Goal: Find specific page/section: Find specific page/section

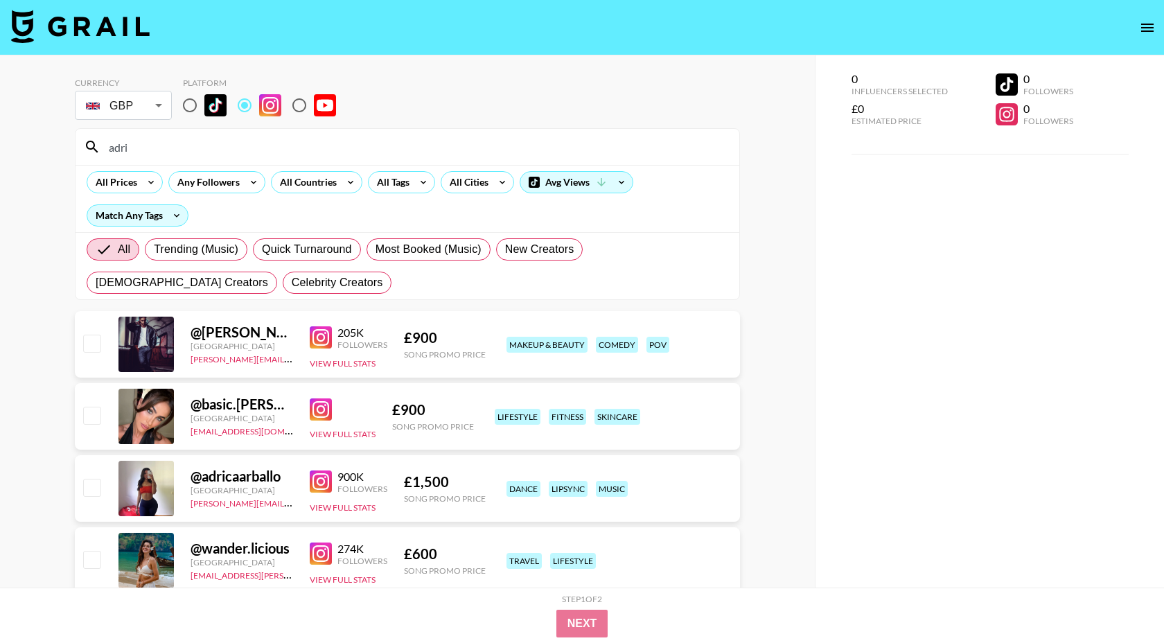
scroll to position [117, 0]
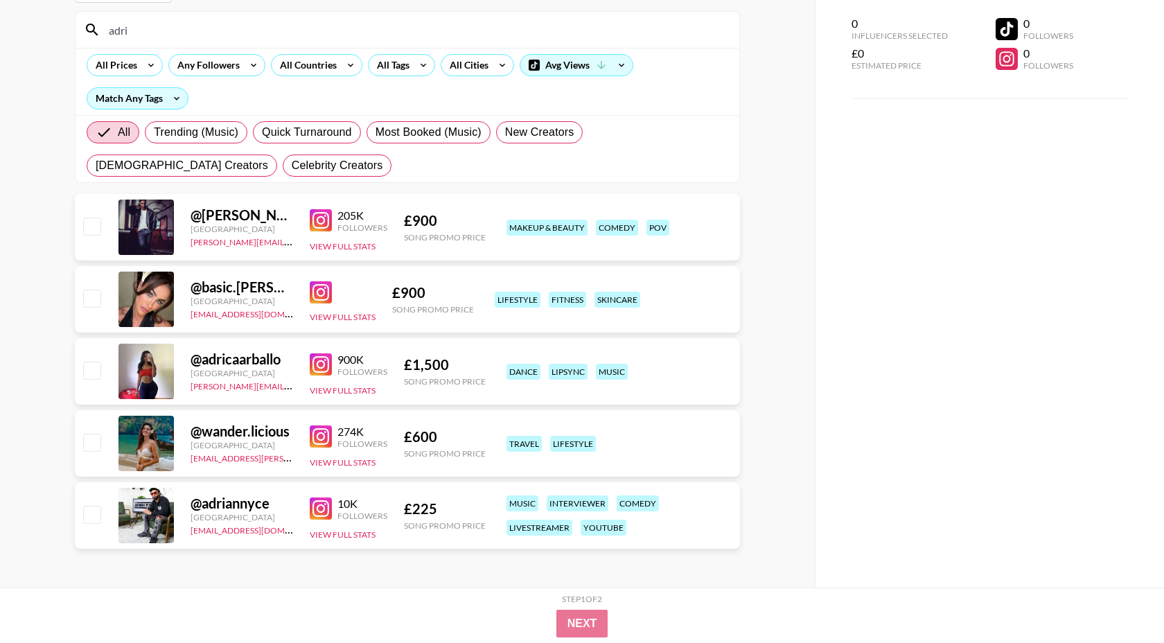
click at [364, 35] on input "adri" at bounding box center [415, 30] width 630 height 22
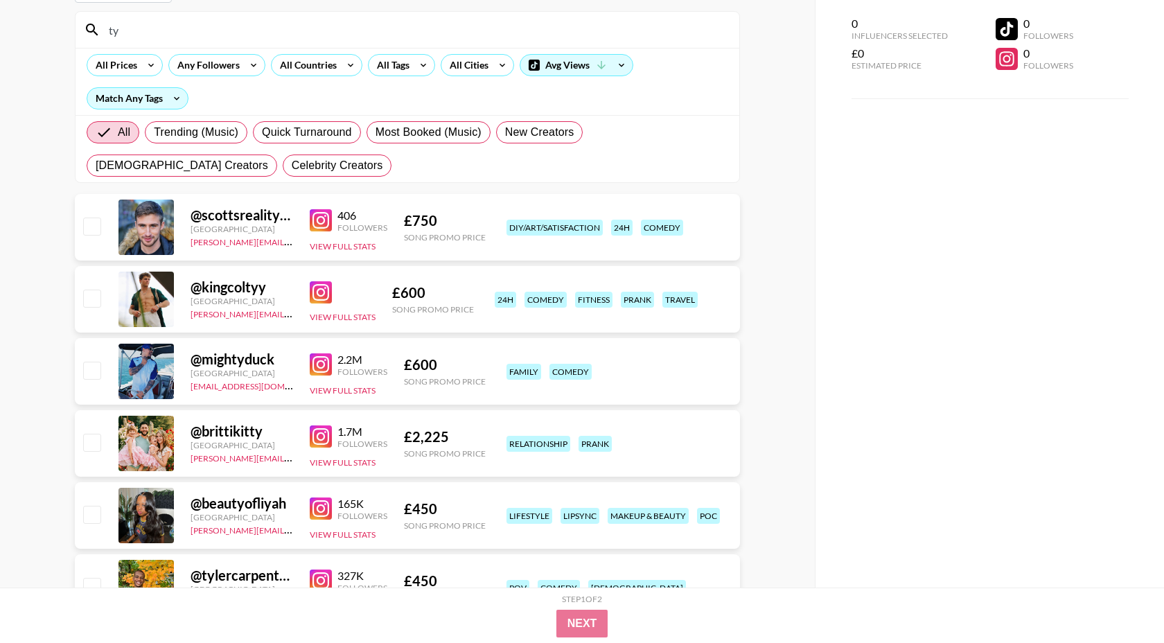
click at [245, 35] on input "ty" at bounding box center [415, 30] width 630 height 22
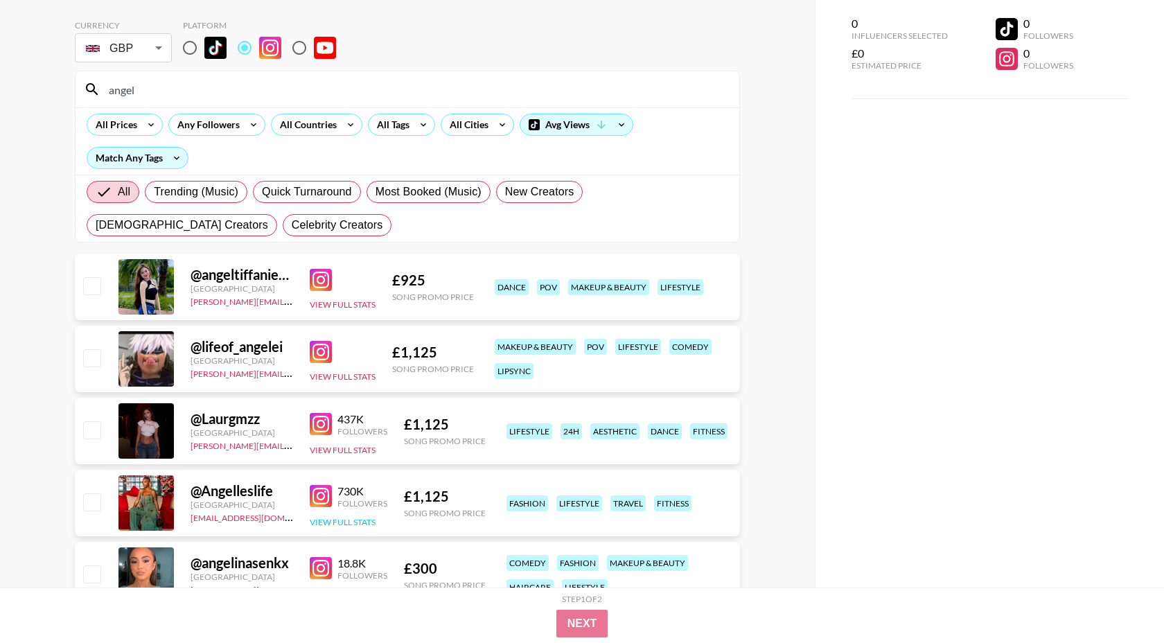
scroll to position [0, 0]
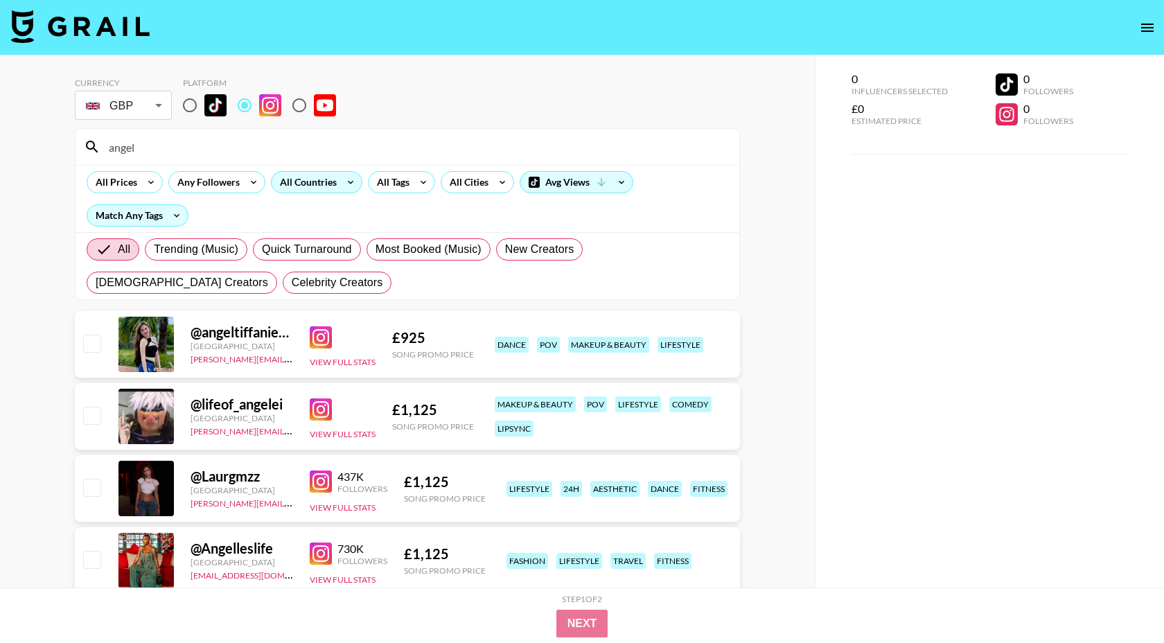
type input "angel"
click at [321, 186] on div "All Countries" at bounding box center [306, 182] width 68 height 21
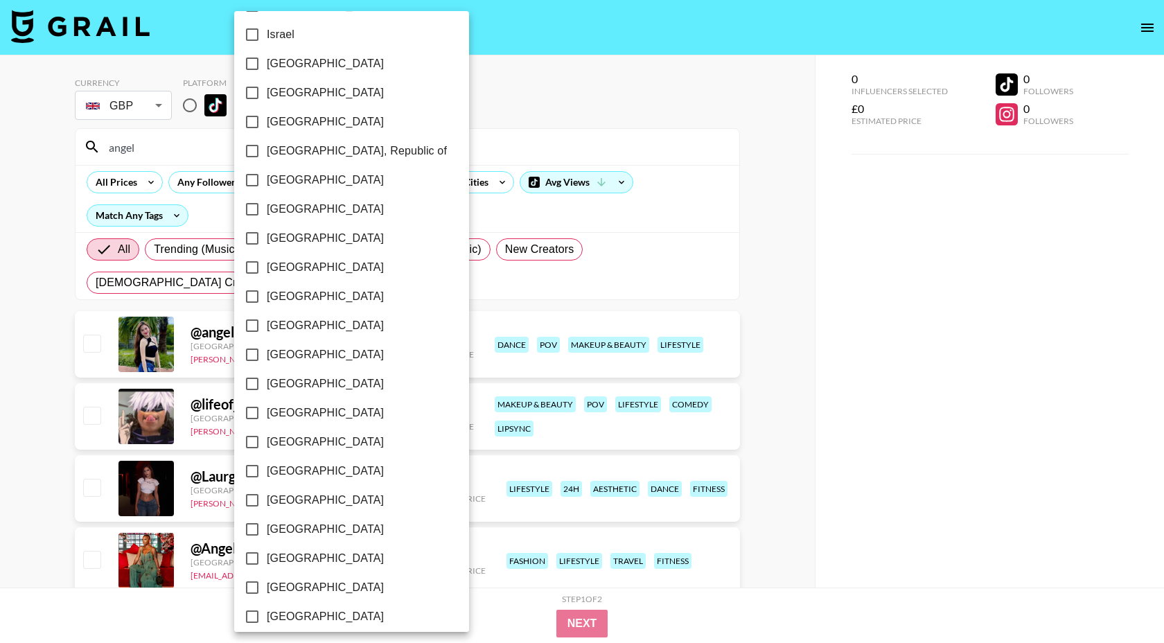
scroll to position [973, 0]
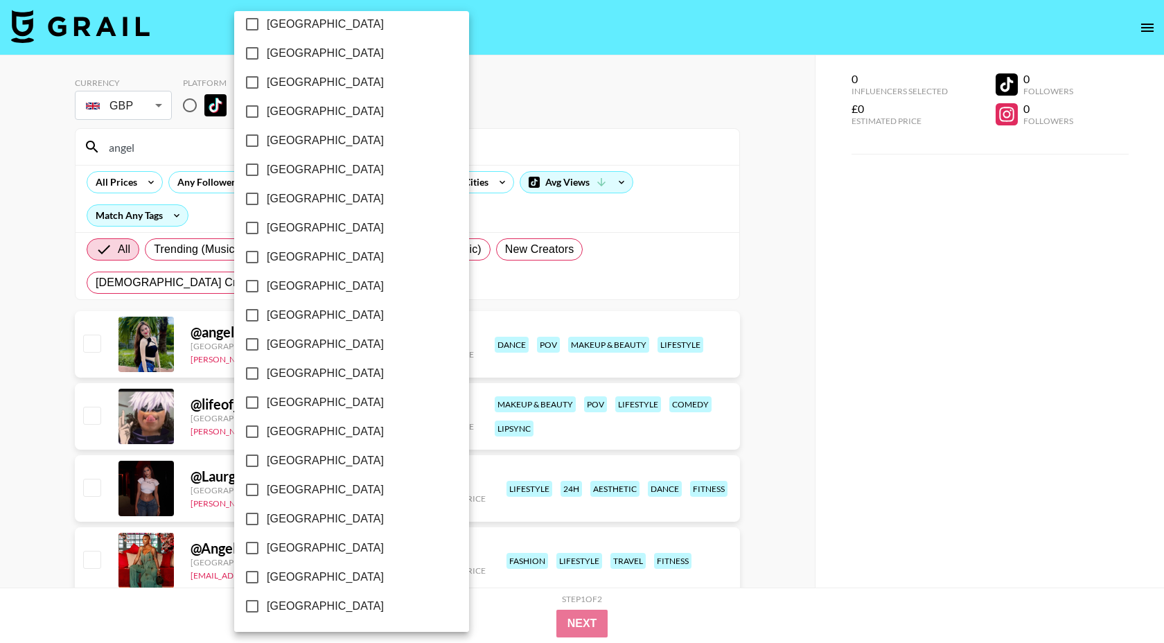
click at [323, 549] on span "[GEOGRAPHIC_DATA]" at bounding box center [325, 548] width 117 height 17
click at [267, 549] on input "[GEOGRAPHIC_DATA]" at bounding box center [252, 547] width 29 height 29
checkbox input "true"
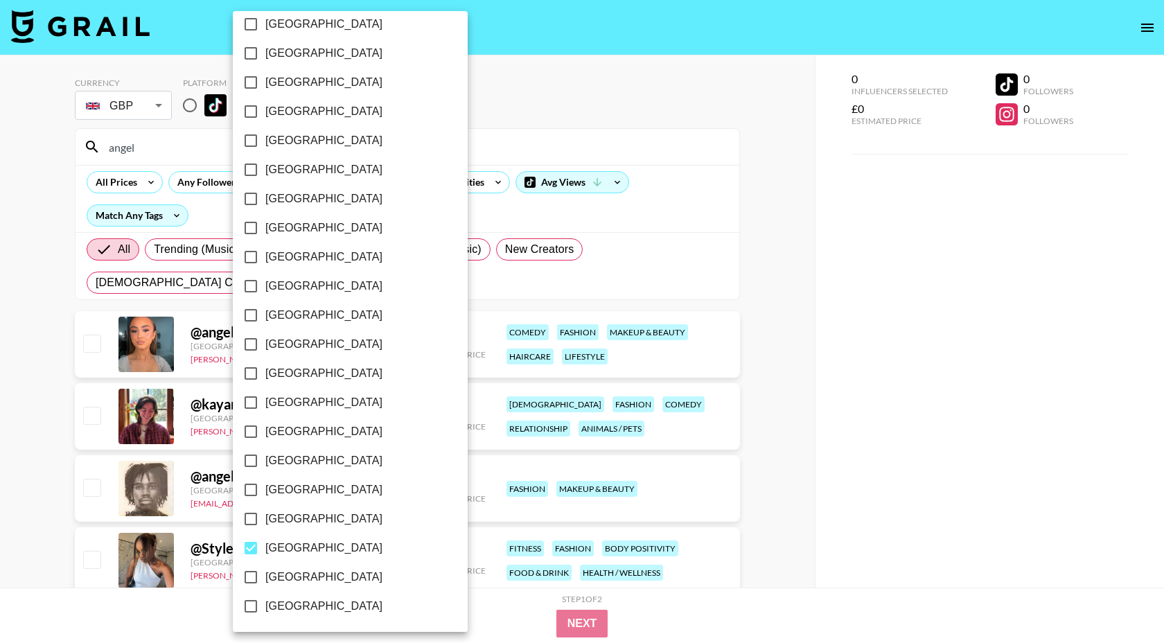
click at [807, 186] on div at bounding box center [582, 321] width 1164 height 643
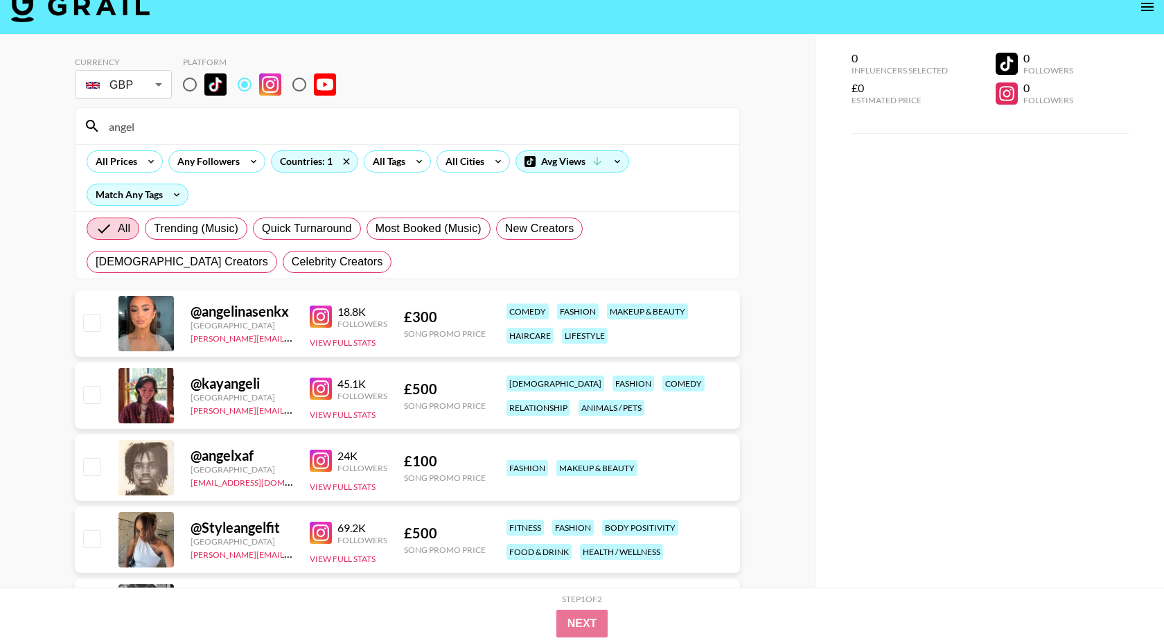
scroll to position [0, 0]
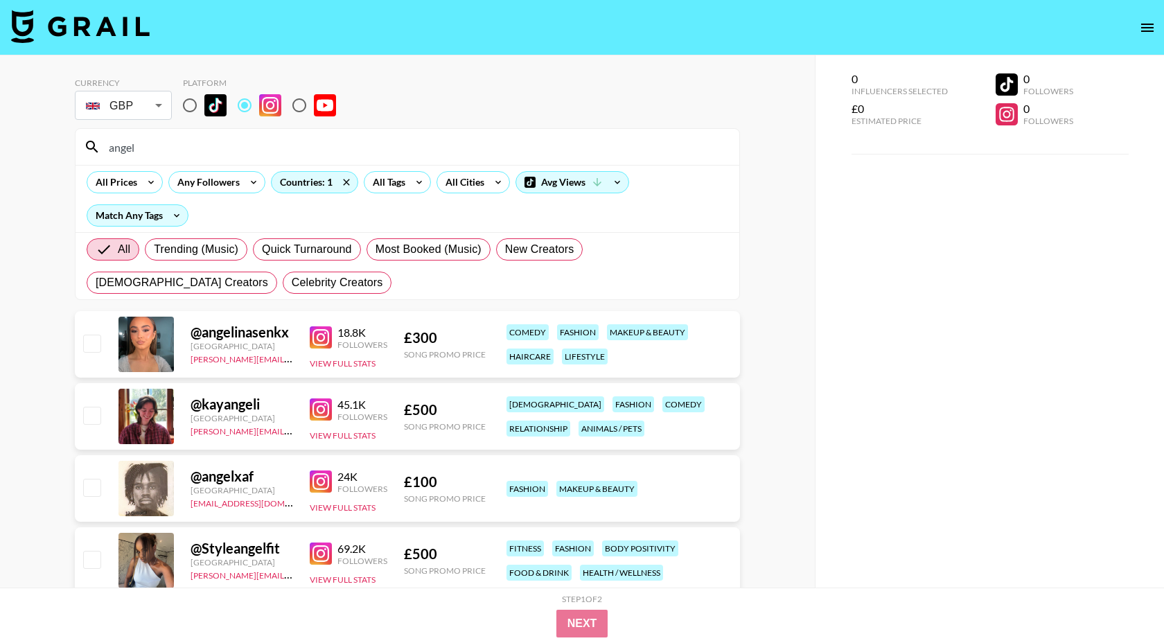
click at [202, 149] on input "angel" at bounding box center [415, 147] width 630 height 22
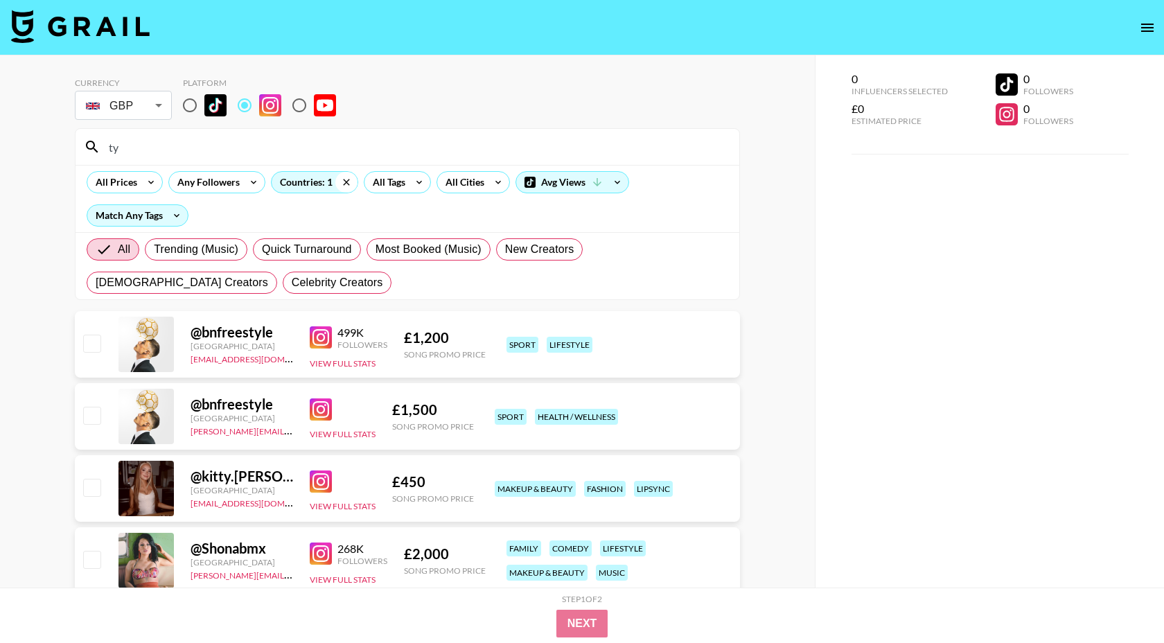
click at [346, 186] on icon at bounding box center [346, 182] width 22 height 21
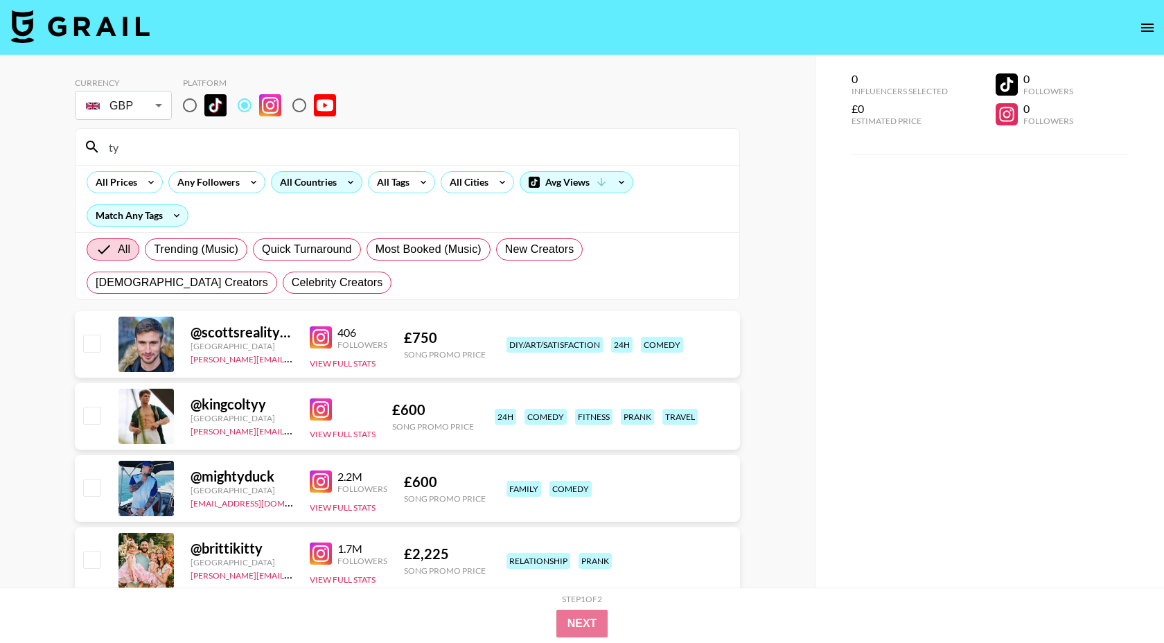
click at [145, 150] on input "ty" at bounding box center [415, 147] width 630 height 22
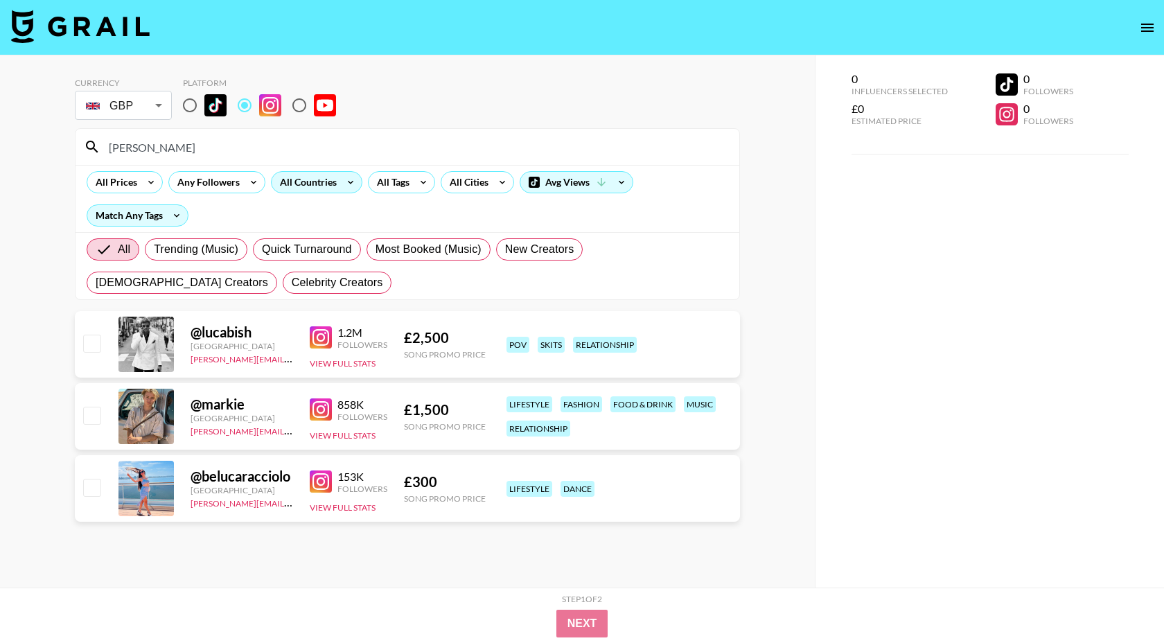
click at [148, 139] on input "[PERSON_NAME]" at bounding box center [415, 147] width 630 height 22
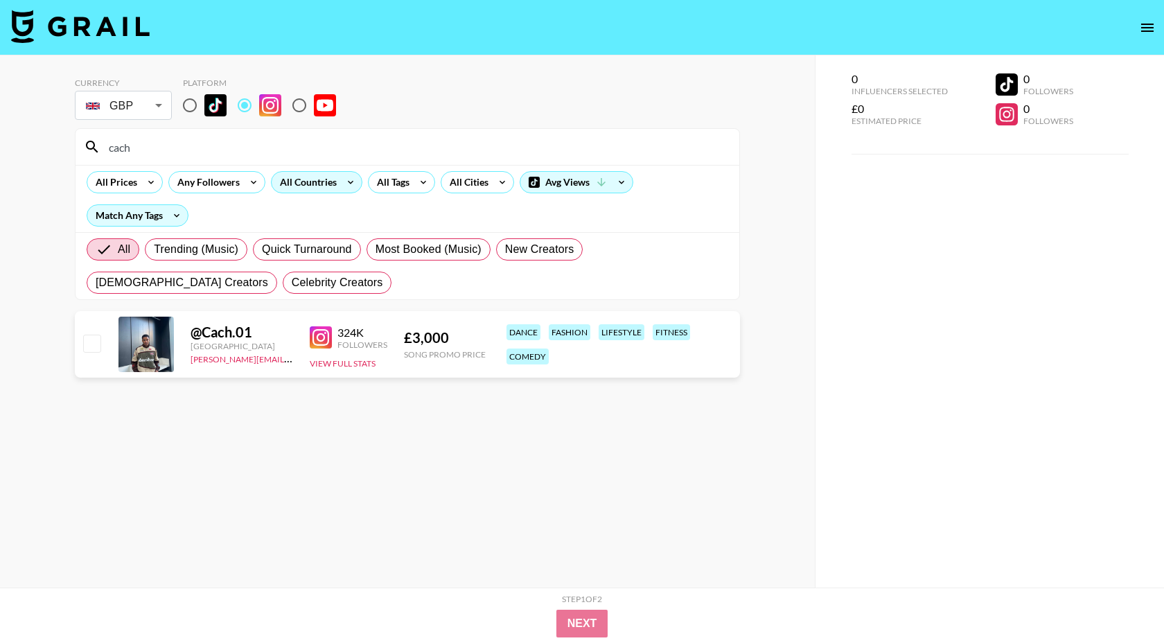
click at [158, 145] on input "cach" at bounding box center [415, 147] width 630 height 22
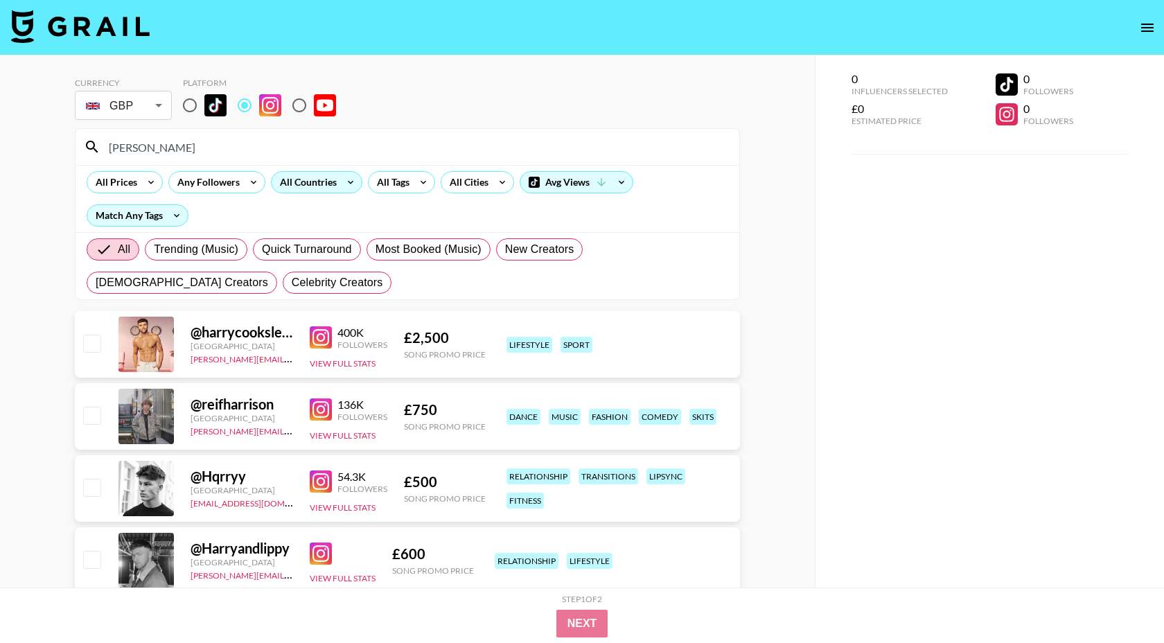
click at [211, 138] on input "[PERSON_NAME]" at bounding box center [415, 147] width 630 height 22
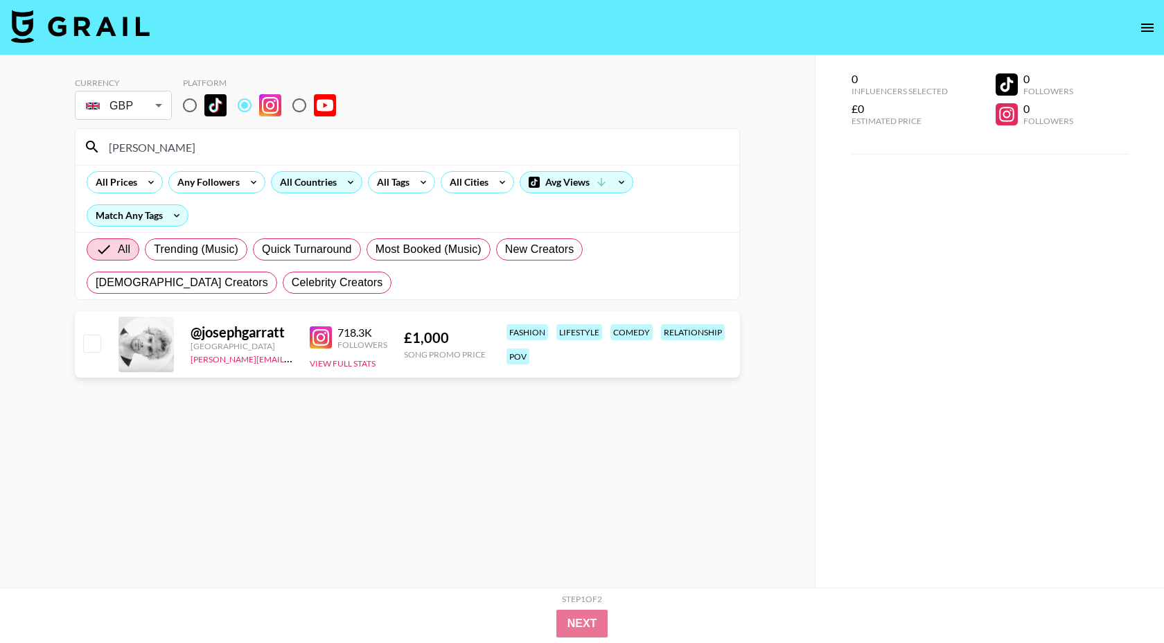
click at [218, 163] on div "[PERSON_NAME]" at bounding box center [408, 147] width 664 height 36
click at [220, 130] on div "[PERSON_NAME]" at bounding box center [408, 147] width 664 height 36
click at [179, 159] on div "[PERSON_NAME]" at bounding box center [408, 147] width 664 height 36
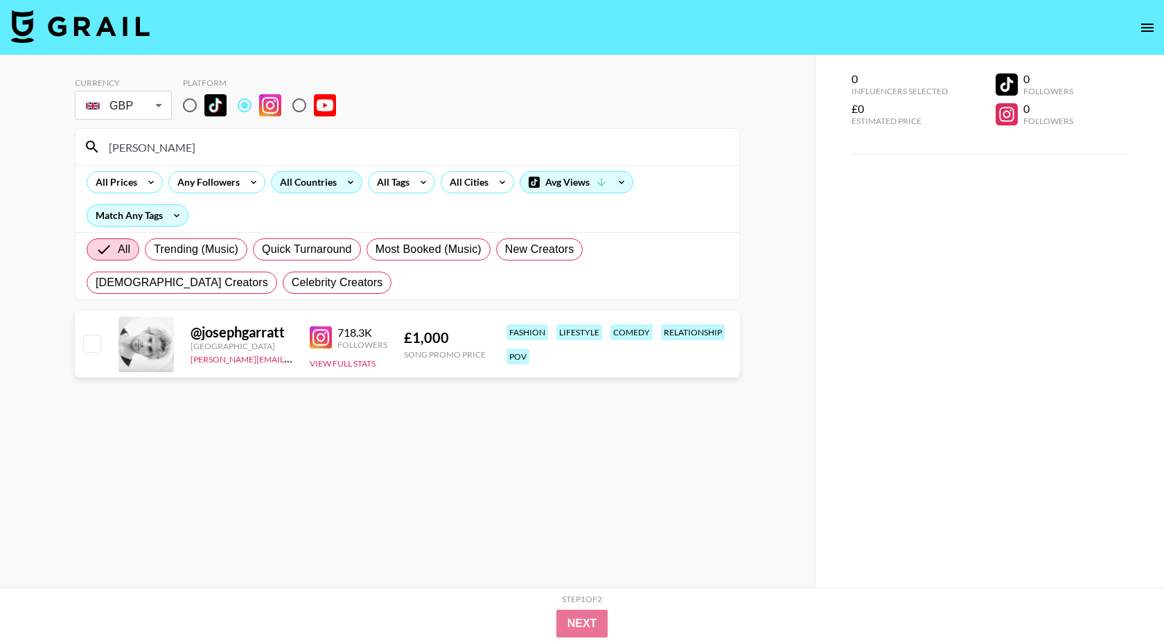
click at [179, 159] on div "[PERSON_NAME]" at bounding box center [408, 147] width 664 height 36
click at [181, 152] on input "[PERSON_NAME]" at bounding box center [415, 147] width 630 height 22
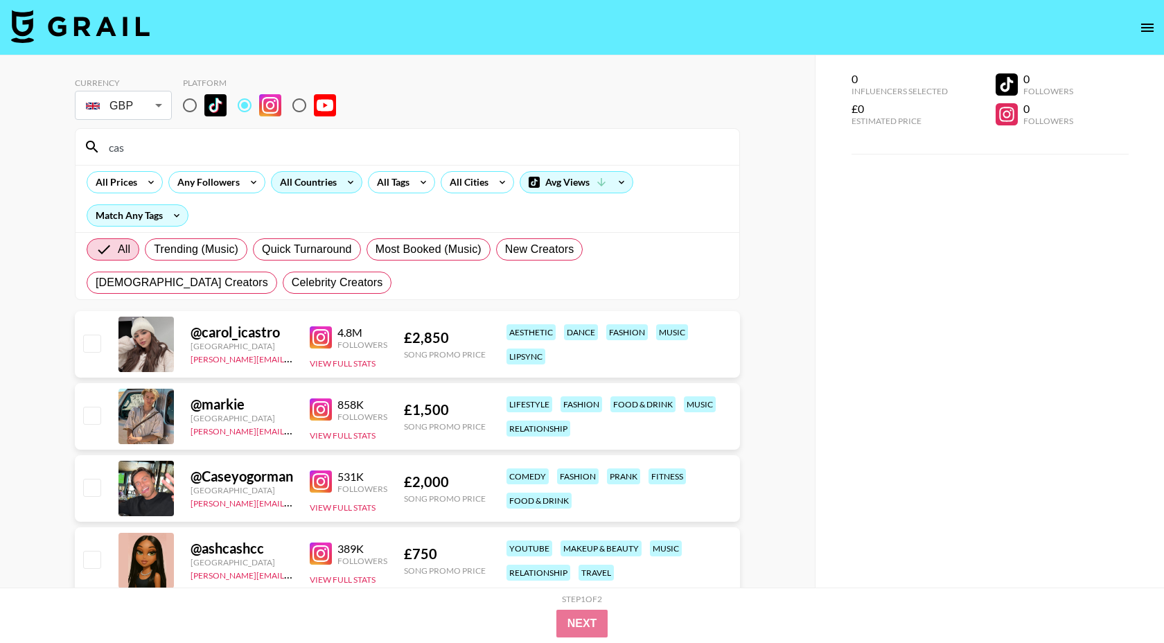
click at [333, 159] on div "cas" at bounding box center [408, 147] width 664 height 36
click at [297, 153] on input "cas" at bounding box center [415, 147] width 630 height 22
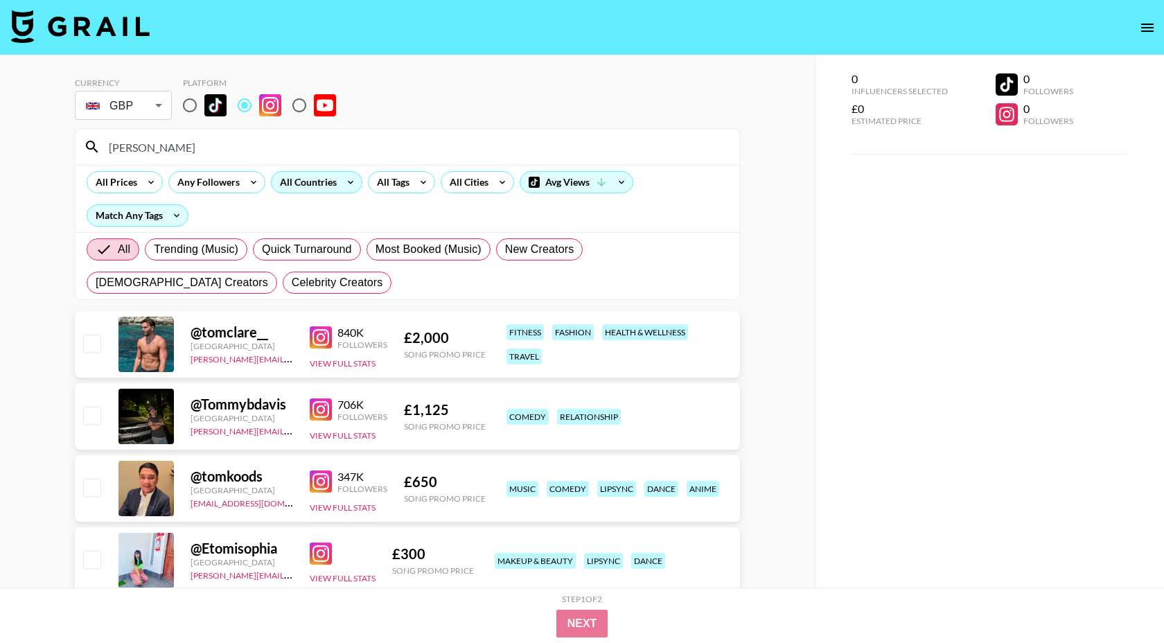
click at [186, 157] on input "[PERSON_NAME]" at bounding box center [415, 147] width 630 height 22
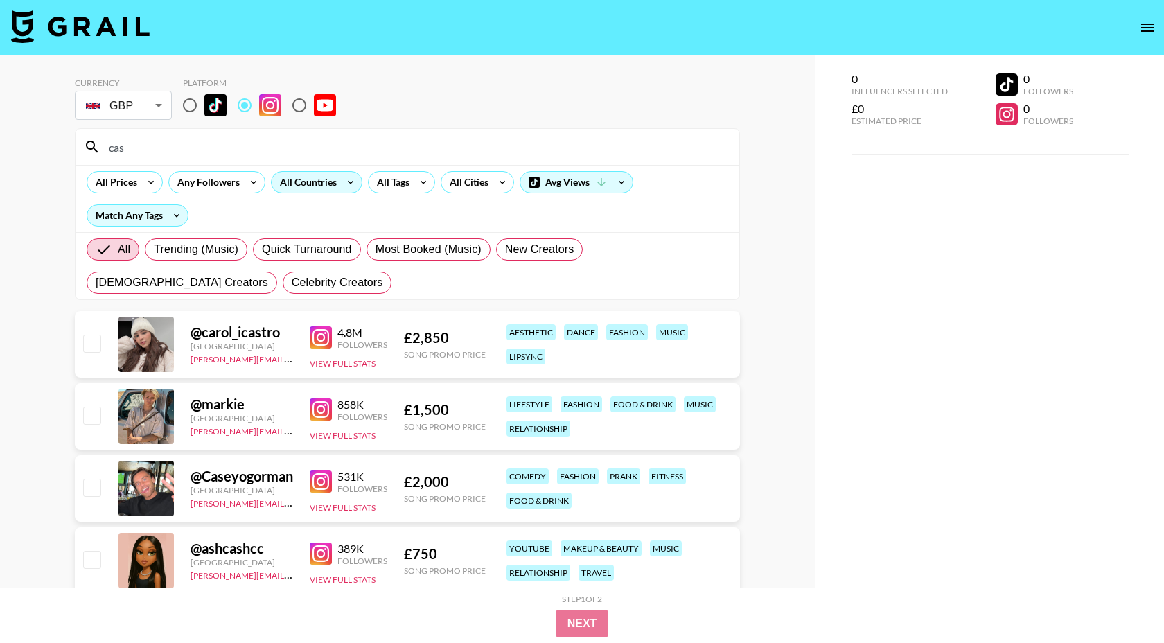
click at [260, 142] on input "cas" at bounding box center [415, 147] width 630 height 22
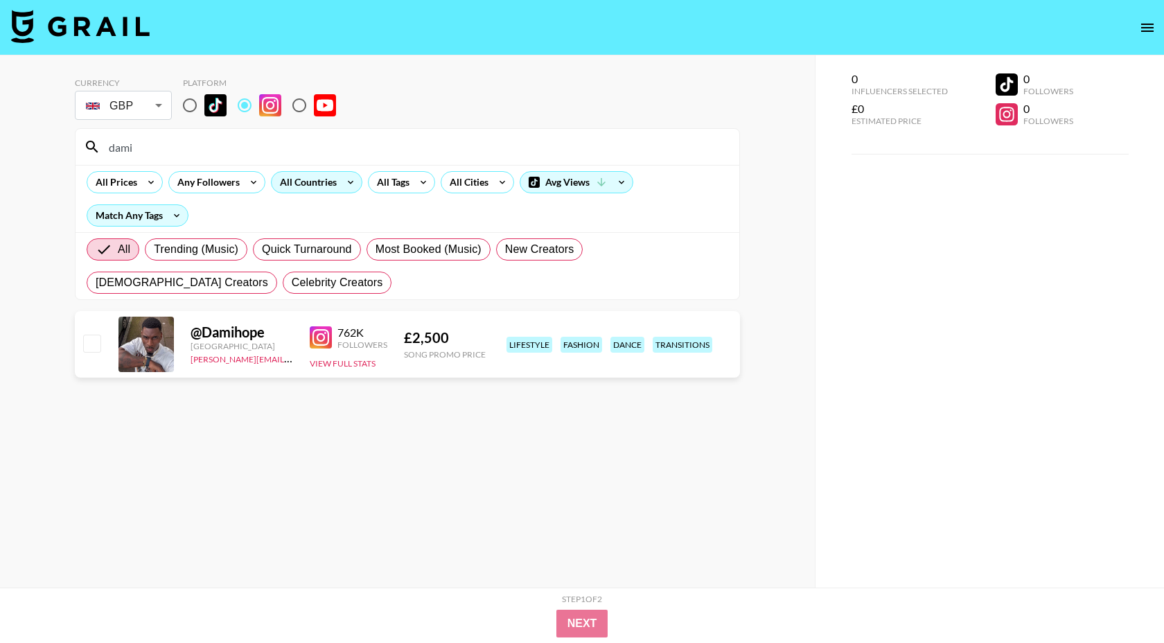
type input "dami"
